Goal: Check status: Check status

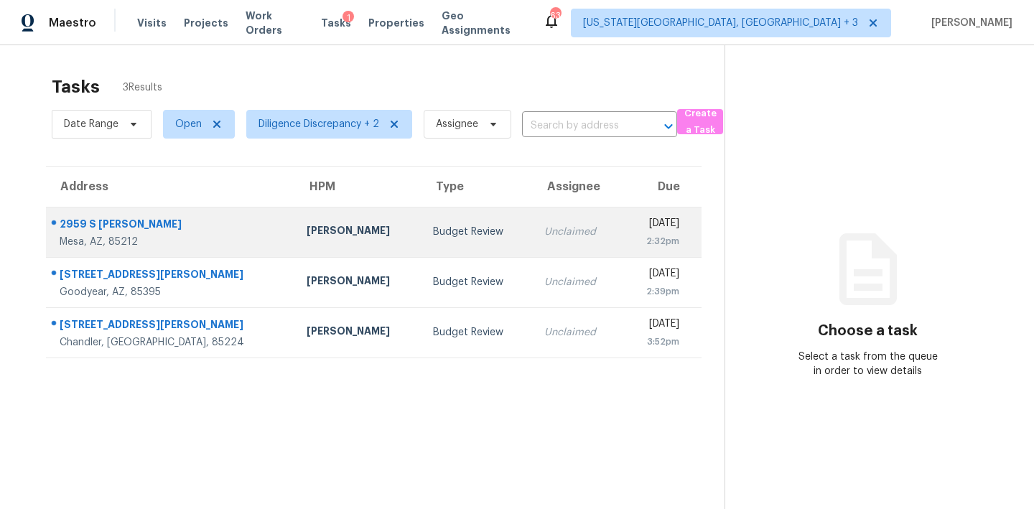
click at [544, 237] on div "Unclaimed" at bounding box center [577, 232] width 66 height 14
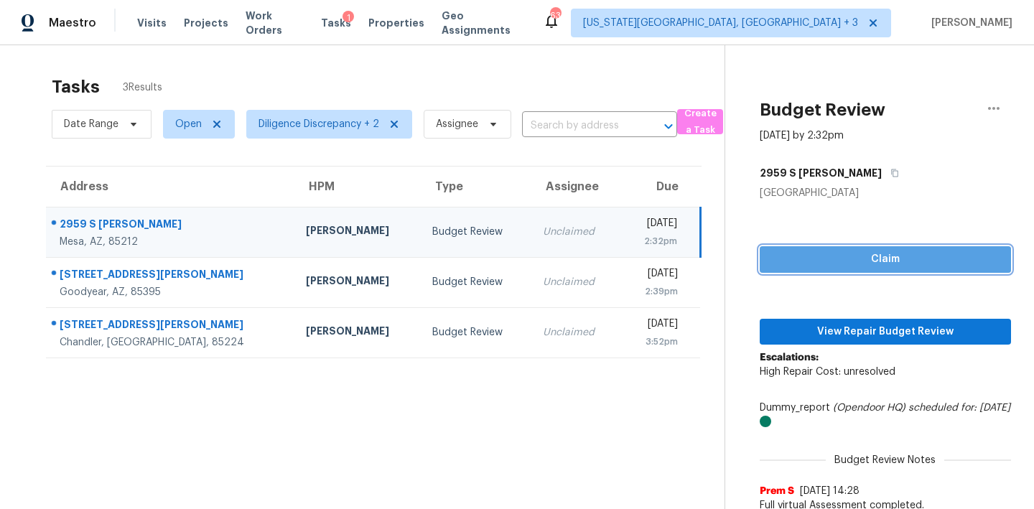
click at [829, 260] on span "Claim" at bounding box center [885, 260] width 228 height 18
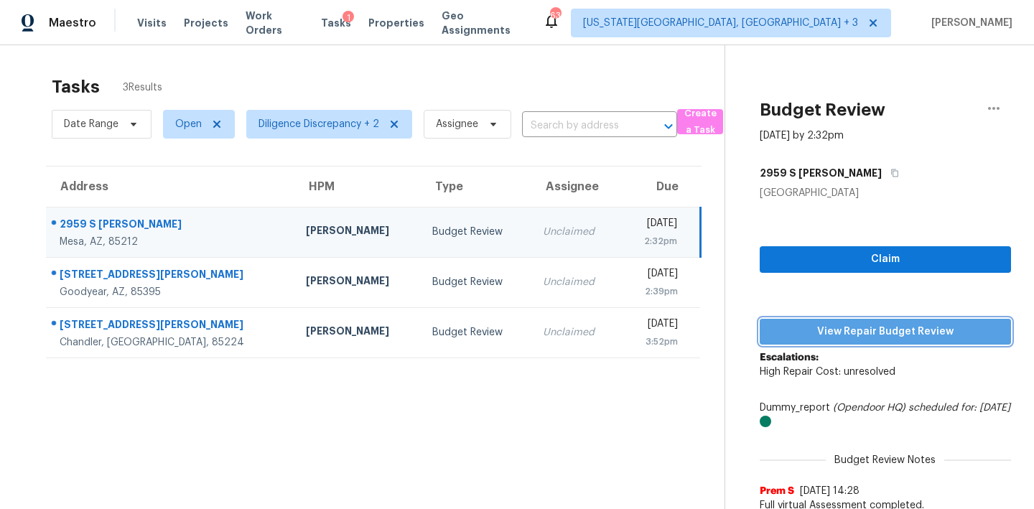
click at [828, 333] on span "View Repair Budget Review" at bounding box center [885, 332] width 228 height 18
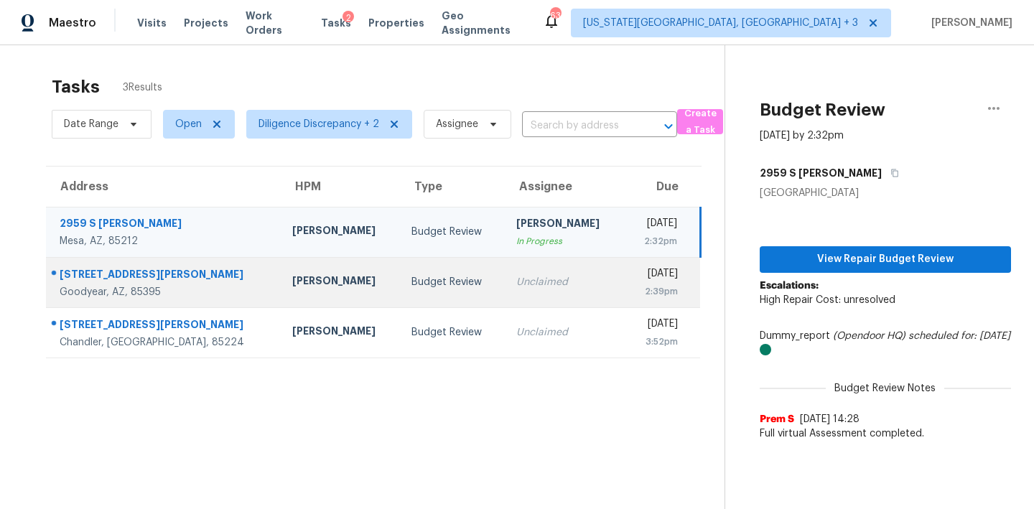
click at [516, 279] on div "Unclaimed" at bounding box center [564, 282] width 96 height 14
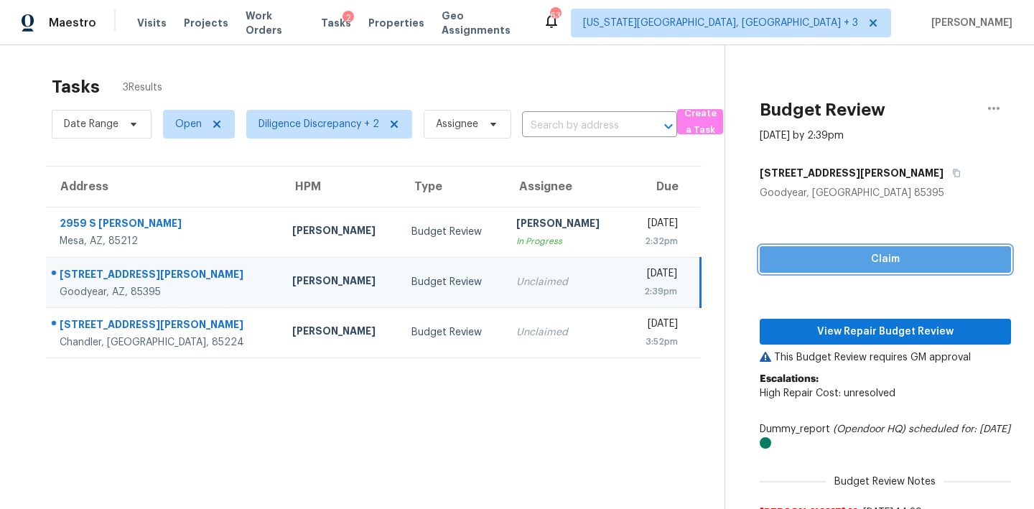
click at [836, 256] on span "Claim" at bounding box center [885, 260] width 228 height 18
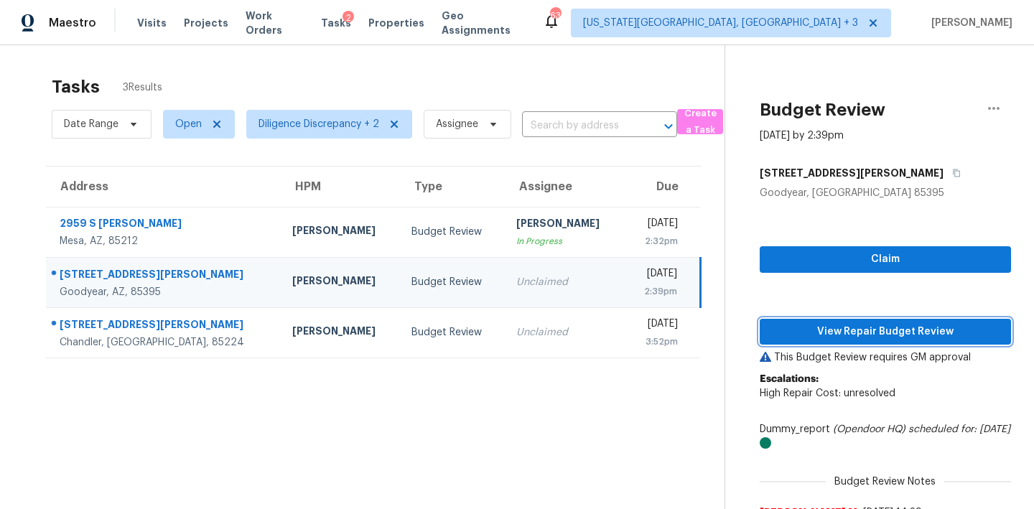
click at [826, 323] on span "View Repair Budget Review" at bounding box center [885, 332] width 228 height 18
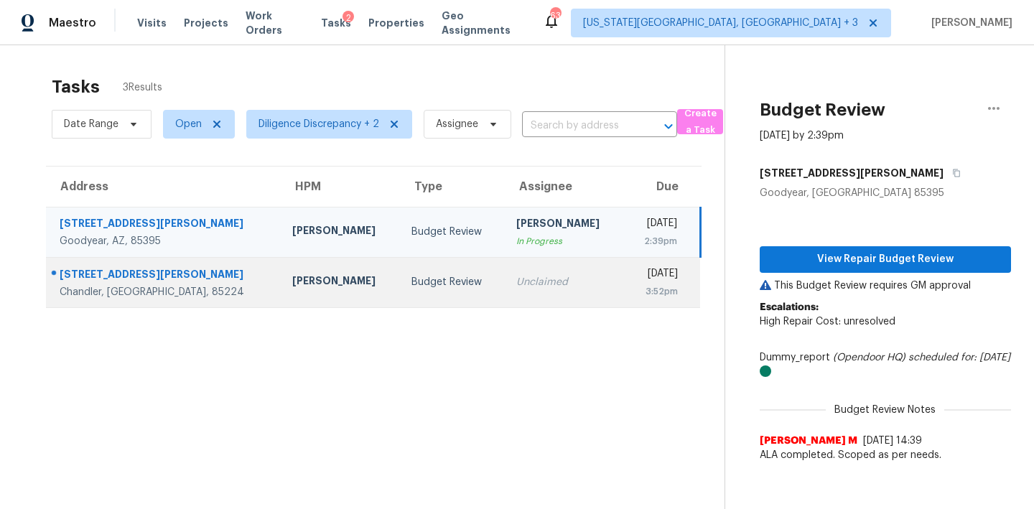
click at [542, 287] on td "Unclaimed" at bounding box center [564, 282] width 119 height 50
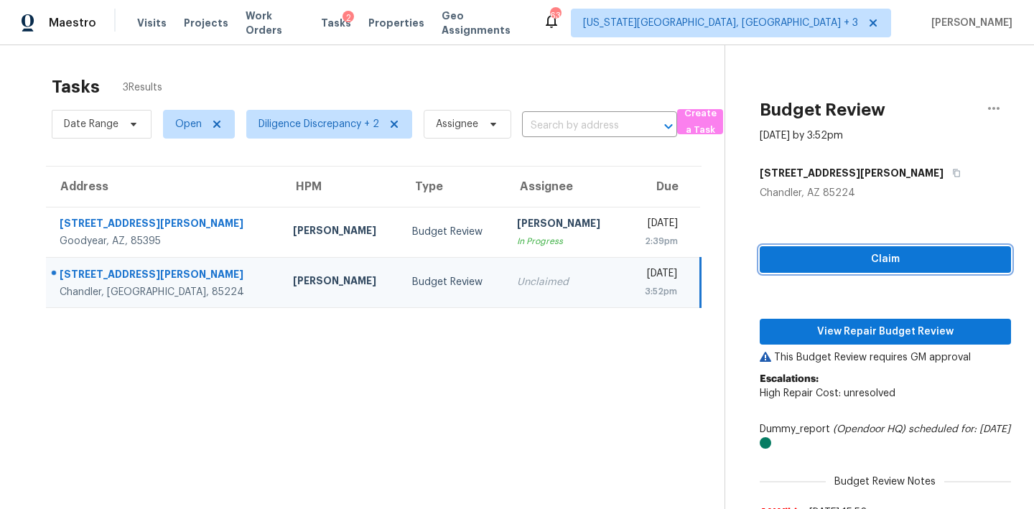
click at [828, 261] on span "Claim" at bounding box center [885, 260] width 228 height 18
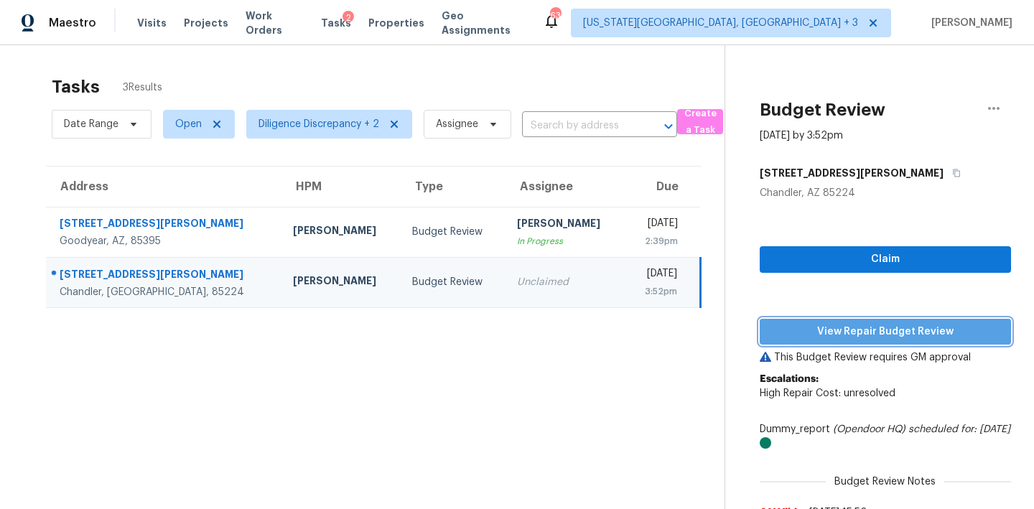
click at [838, 326] on span "View Repair Budget Review" at bounding box center [885, 332] width 228 height 18
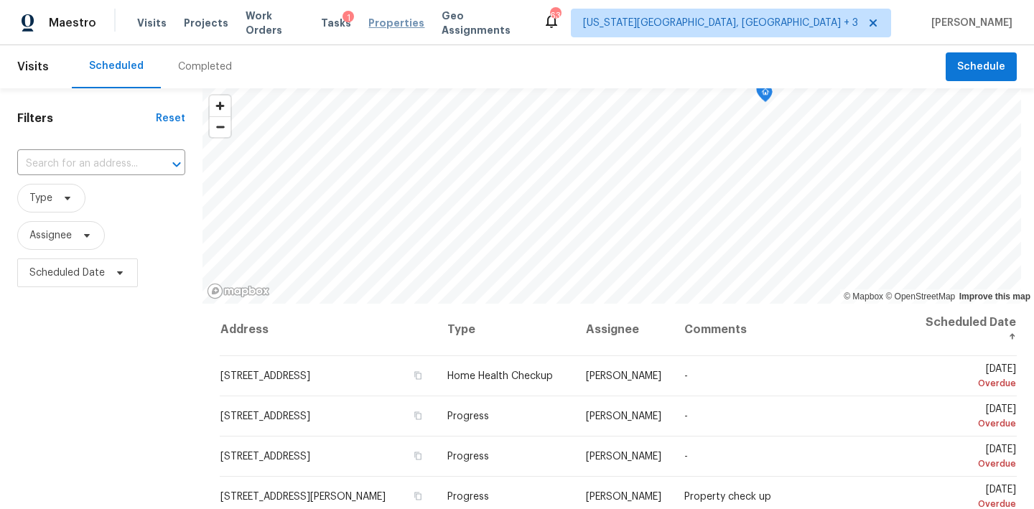
click at [386, 24] on span "Properties" at bounding box center [397, 23] width 56 height 14
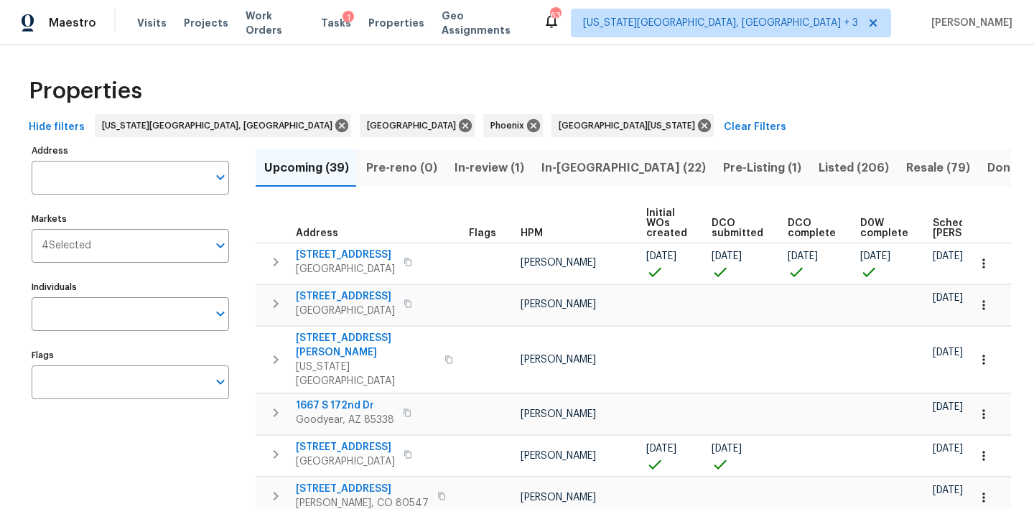
click at [163, 20] on div "Visits Projects Work Orders Tasks 1 Properties Geo Assignments" at bounding box center [340, 23] width 406 height 29
click at [154, 24] on span "Visits" at bounding box center [151, 23] width 29 height 14
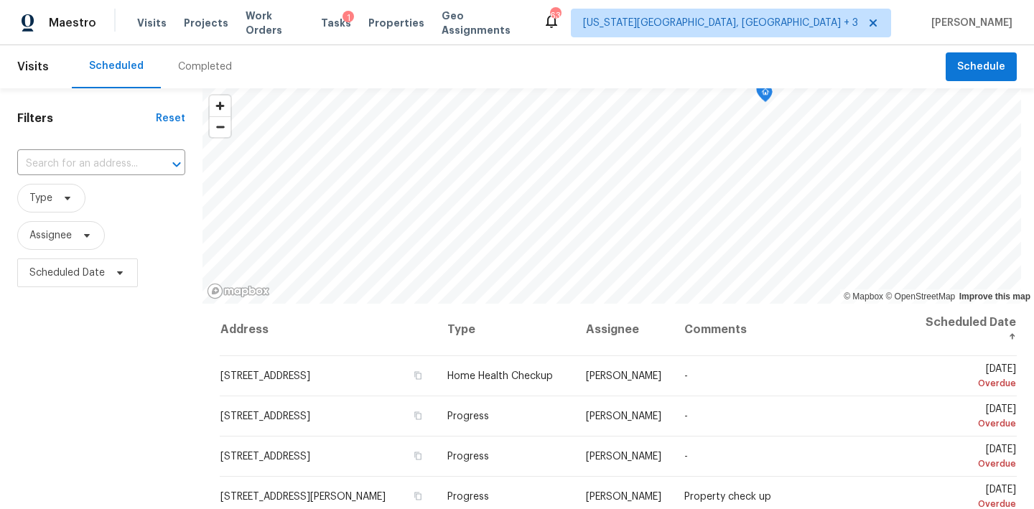
click at [199, 56] on div "Completed" at bounding box center [205, 66] width 88 height 43
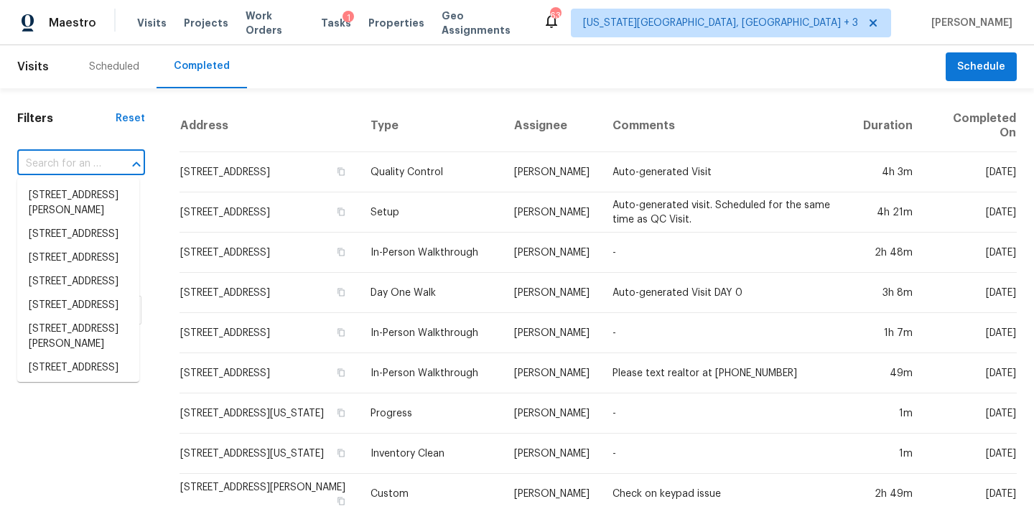
click at [65, 164] on input "text" at bounding box center [61, 164] width 88 height 22
paste input "[STREET_ADDRESS][PERSON_NAME]"
type input "[STREET_ADDRESS][PERSON_NAME]"
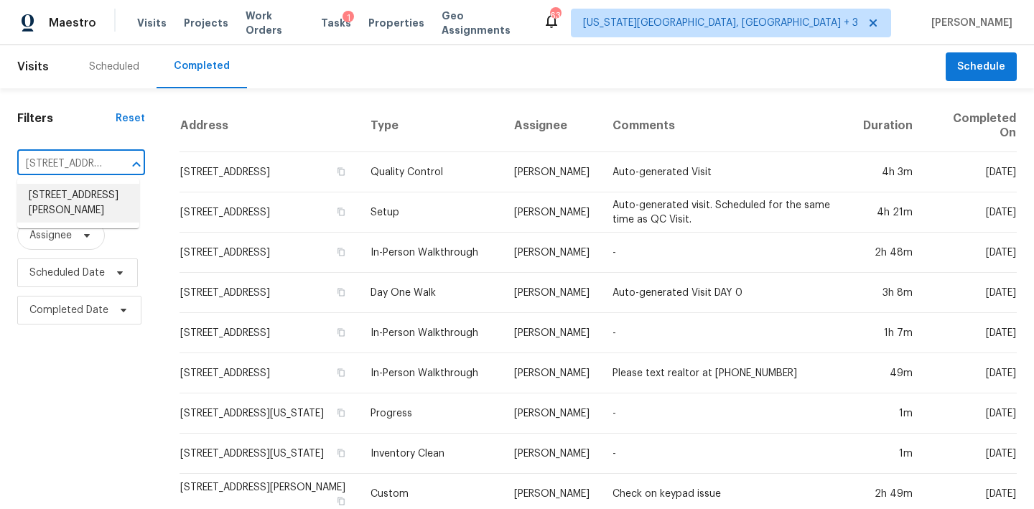
click at [67, 202] on li "[STREET_ADDRESS][PERSON_NAME]" at bounding box center [78, 203] width 122 height 39
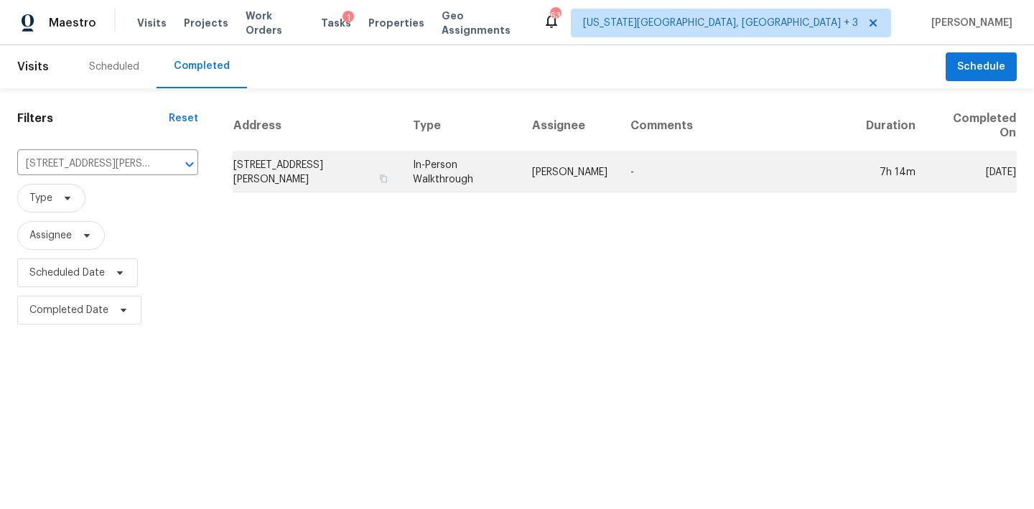
click at [310, 175] on td "[STREET_ADDRESS][PERSON_NAME]" at bounding box center [317, 172] width 169 height 40
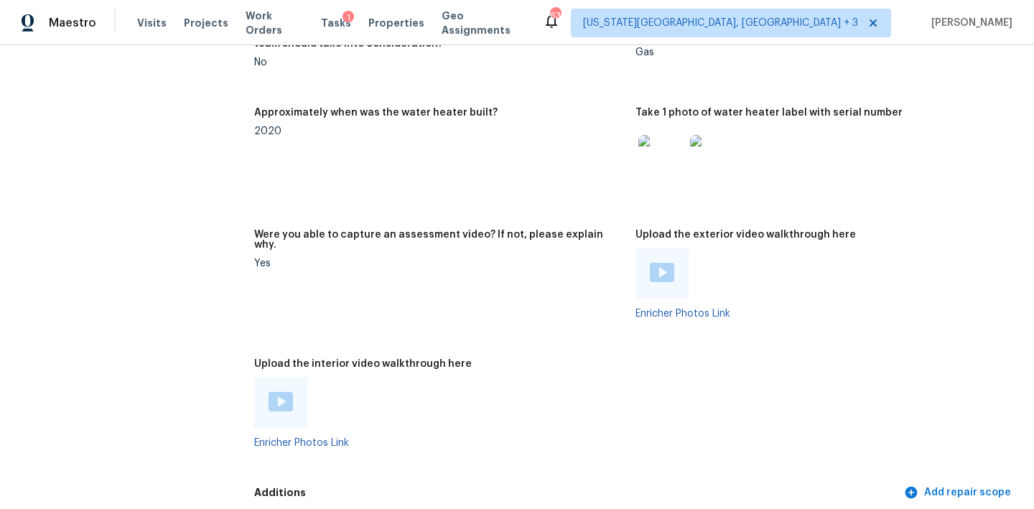
scroll to position [3092, 0]
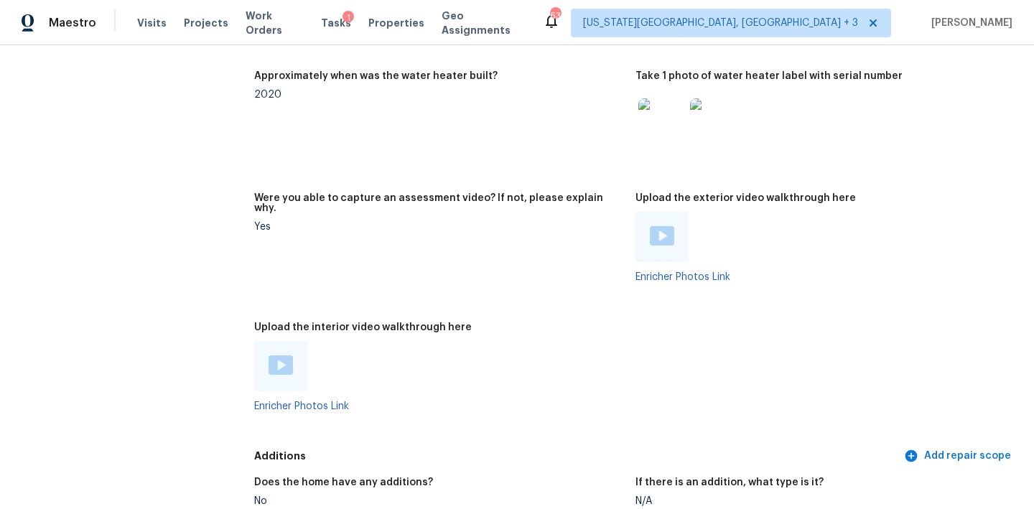
click at [293, 356] on div at bounding box center [280, 366] width 53 height 50
click at [276, 356] on img at bounding box center [281, 365] width 24 height 19
